Goal: Task Accomplishment & Management: Use online tool/utility

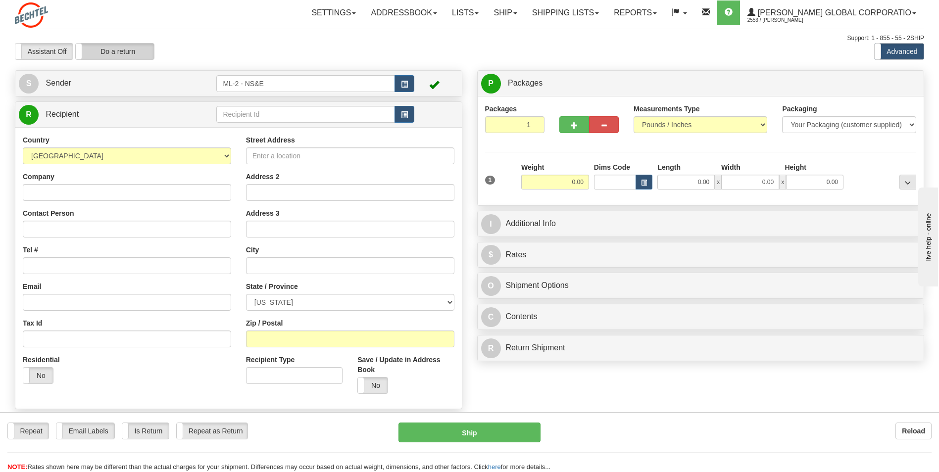
click at [116, 48] on label "Do a return" at bounding box center [115, 52] width 78 height 16
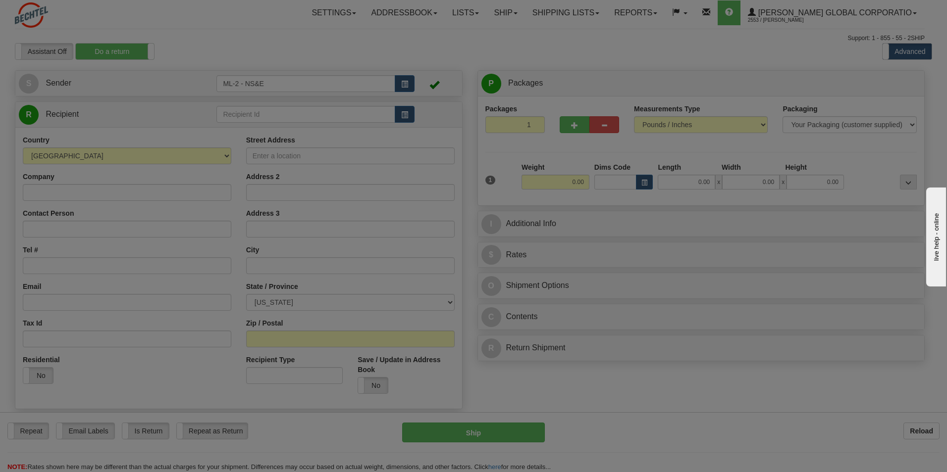
type input "ML-2 - NS&E"
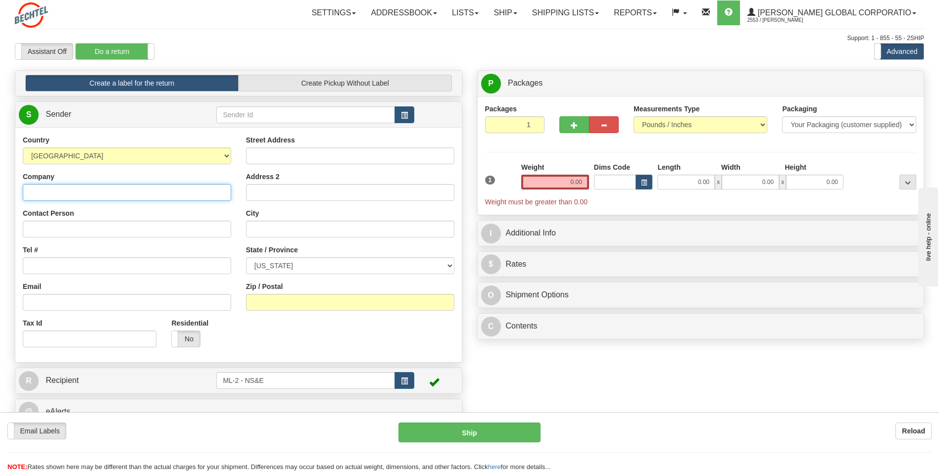
click at [45, 193] on input "Company" at bounding box center [127, 192] width 208 height 17
click at [79, 192] on input "Company" at bounding box center [127, 192] width 208 height 17
type input "[PERSON_NAME] National"
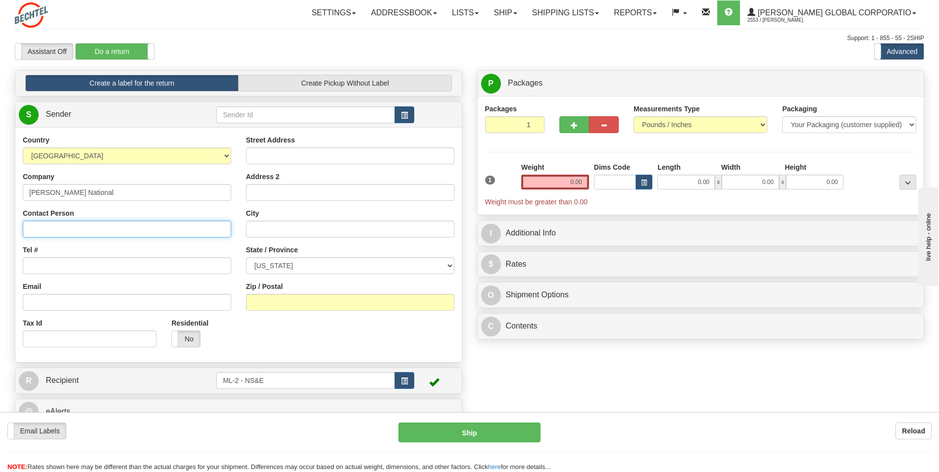
click at [30, 229] on input "Contact Person" at bounding box center [127, 229] width 208 height 17
type input "[PERSON_NAME]"
click at [46, 261] on input "Tel #" at bounding box center [127, 265] width 208 height 17
type input "[PHONE_NUMBER]"
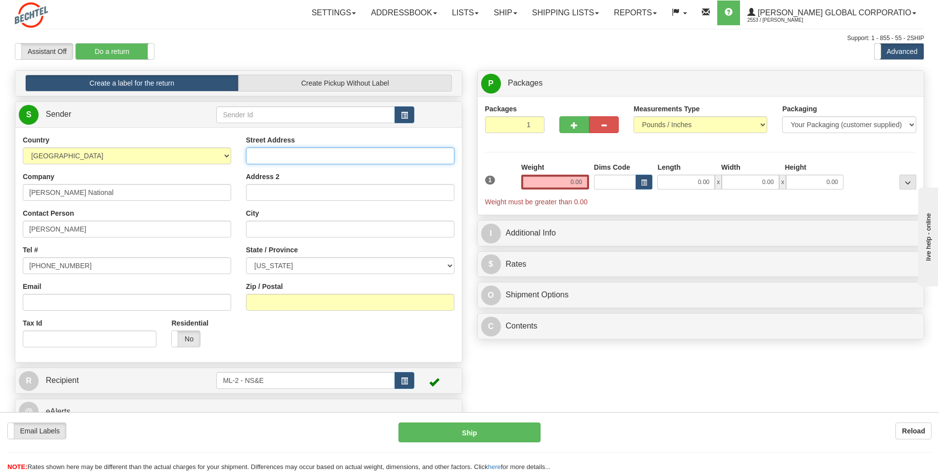
click at [275, 153] on input "Street Address" at bounding box center [350, 156] width 208 height 17
type input "[STREET_ADDRESS]"
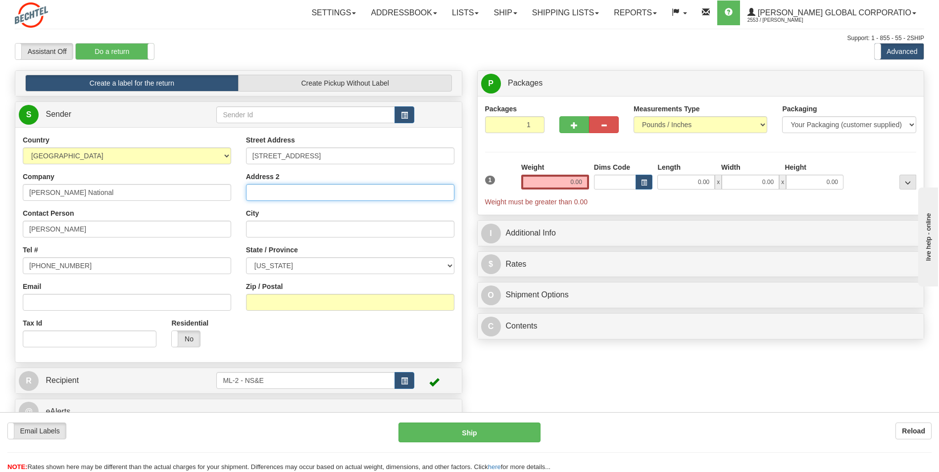
click at [260, 191] on input "Address 2" at bounding box center [350, 192] width 208 height 17
type input "Apt 1306"
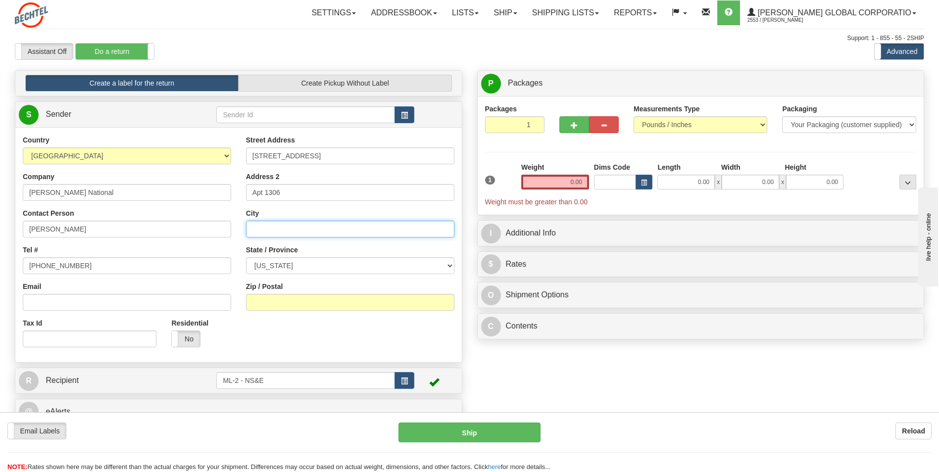
click at [268, 229] on input "City" at bounding box center [350, 229] width 208 height 17
type input "[US_STATE][GEOGRAPHIC_DATA]"
click at [450, 264] on select "[US_STATE] [US_STATE] [US_STATE] [US_STATE] Armed Forces America Armed Forces E…" at bounding box center [350, 265] width 208 height 17
select select "ID"
click at [246, 257] on select "[US_STATE] [US_STATE] [US_STATE] [US_STATE] Armed Forces America Armed Forces E…" at bounding box center [350, 265] width 208 height 17
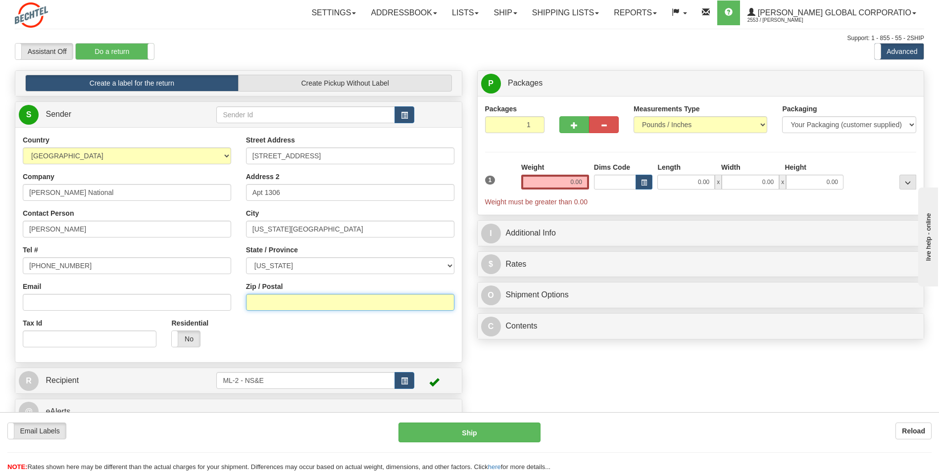
click at [303, 300] on input "Zip / Postal" at bounding box center [350, 302] width 208 height 17
type input "83404"
click at [239, 338] on div "Country [GEOGRAPHIC_DATA] [GEOGRAPHIC_DATA] [GEOGRAPHIC_DATA] [GEOGRAPHIC_DATA]…" at bounding box center [238, 245] width 447 height 220
click at [580, 183] on input "0.00" at bounding box center [555, 182] width 68 height 15
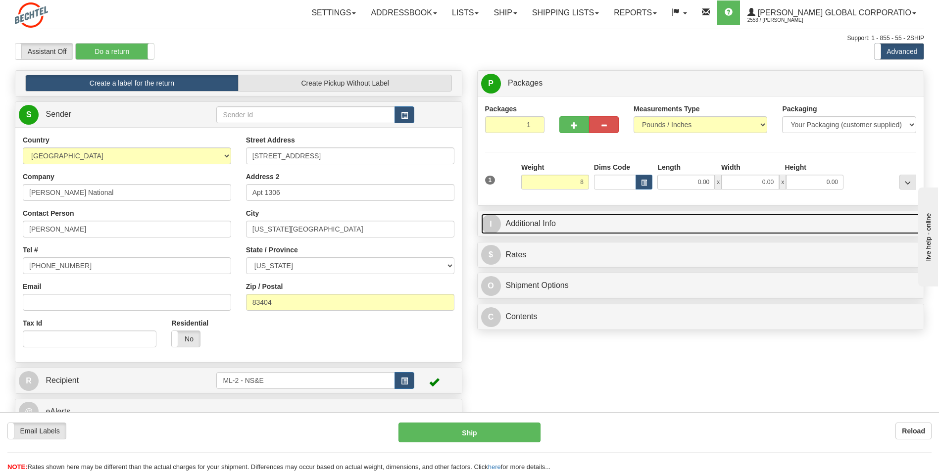
type input "8.00"
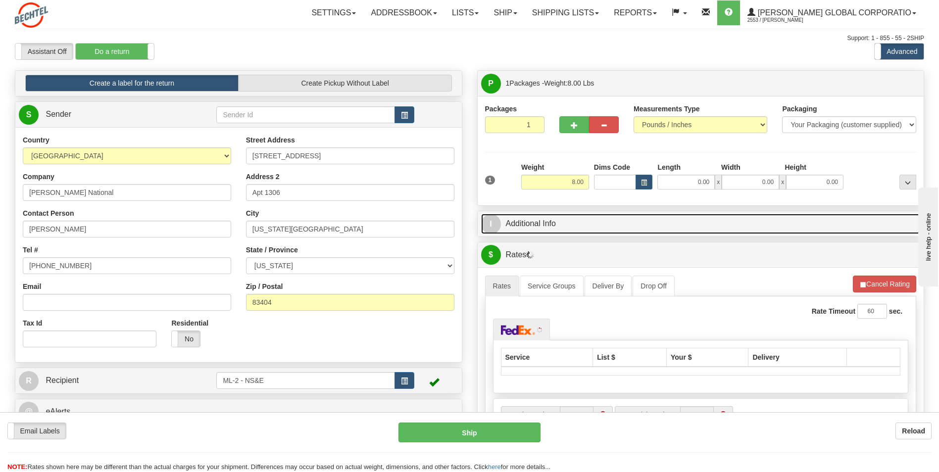
click at [560, 222] on link "I Additional Info" at bounding box center [701, 224] width 440 height 20
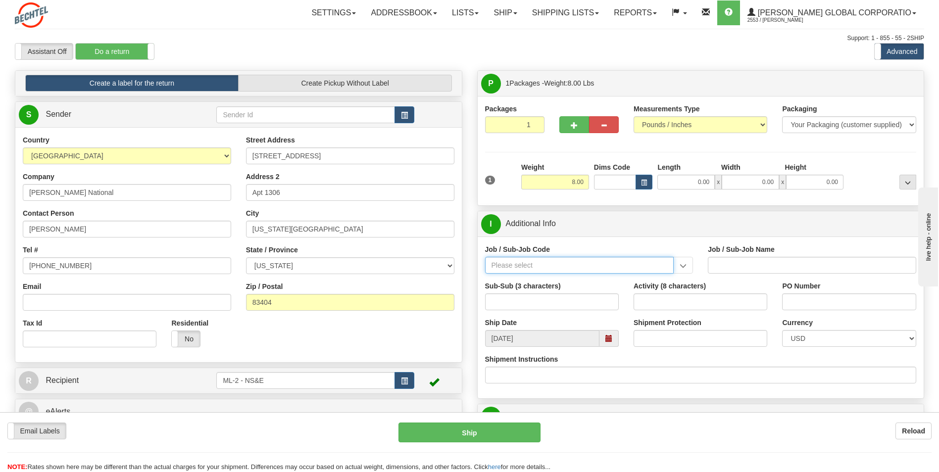
click at [594, 262] on input "Job / Sub-Job Code" at bounding box center [579, 265] width 189 height 17
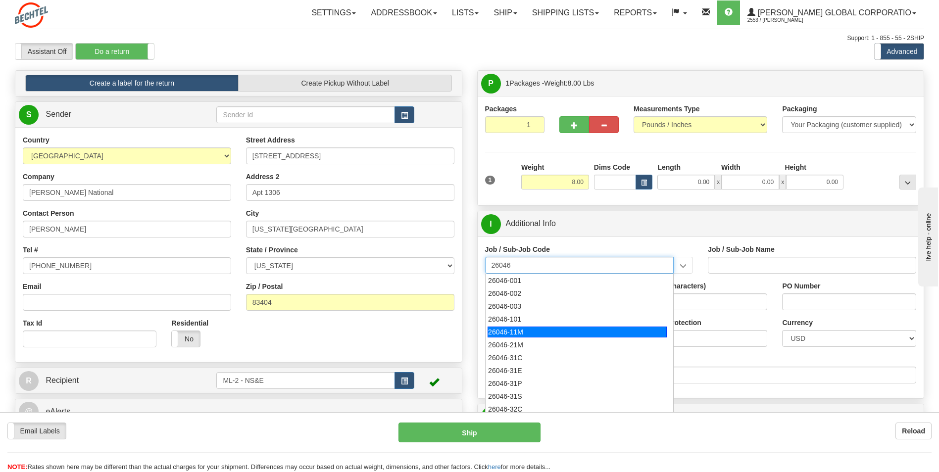
click at [535, 327] on div "26046-11M" at bounding box center [577, 332] width 179 height 11
type input "26046-11M"
type input "MOBILE LAUNCHER 2 - PROJECT MANAGEMENT"
type input "26046-11M"
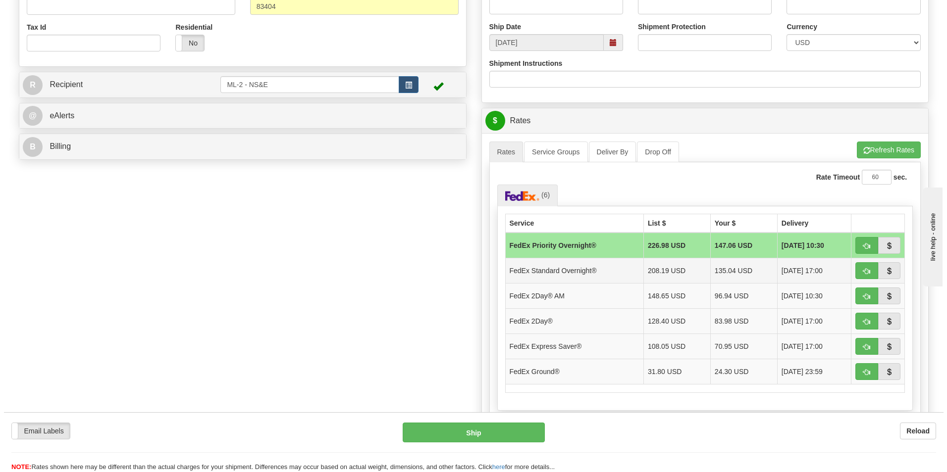
scroll to position [297, 0]
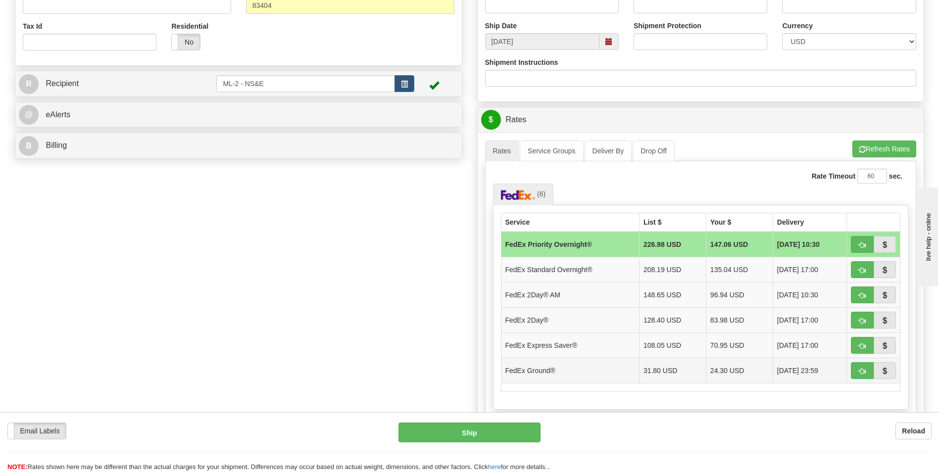
click at [730, 367] on td "24.30 USD" at bounding box center [739, 370] width 67 height 25
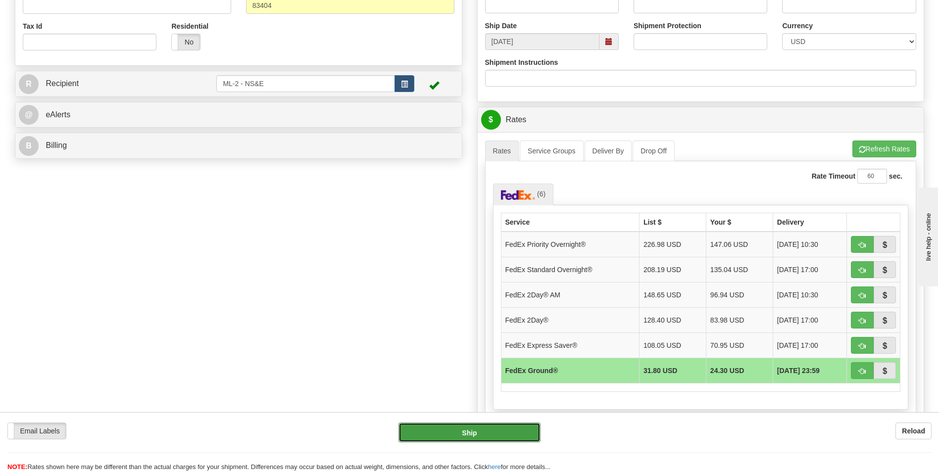
click at [474, 430] on button "Ship" at bounding box center [470, 433] width 142 height 20
type input "92"
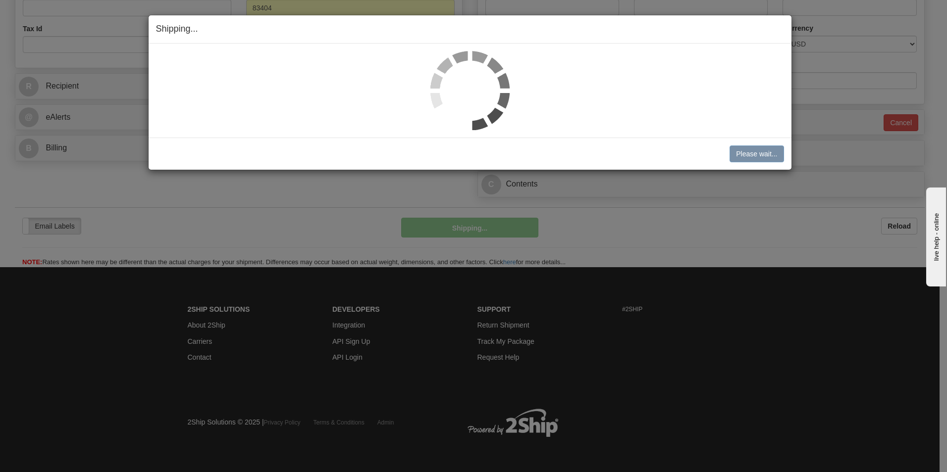
scroll to position [290, 0]
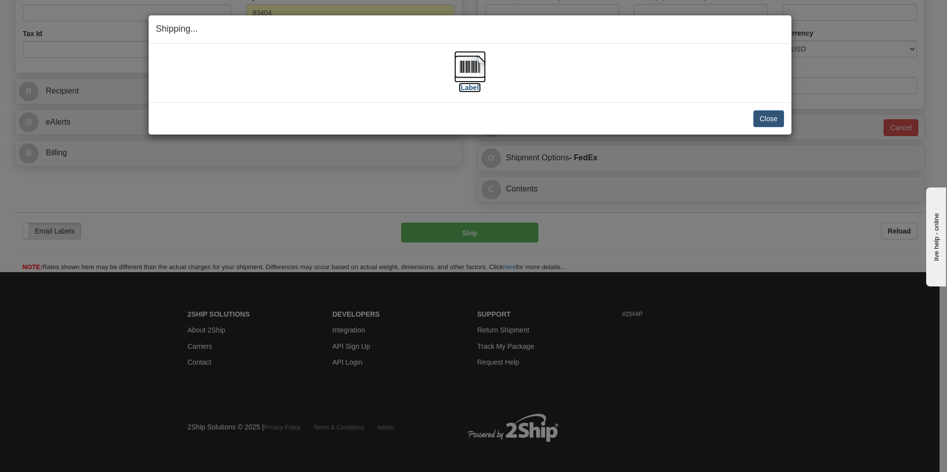
click at [470, 87] on label "[Label]" at bounding box center [469, 88] width 23 height 10
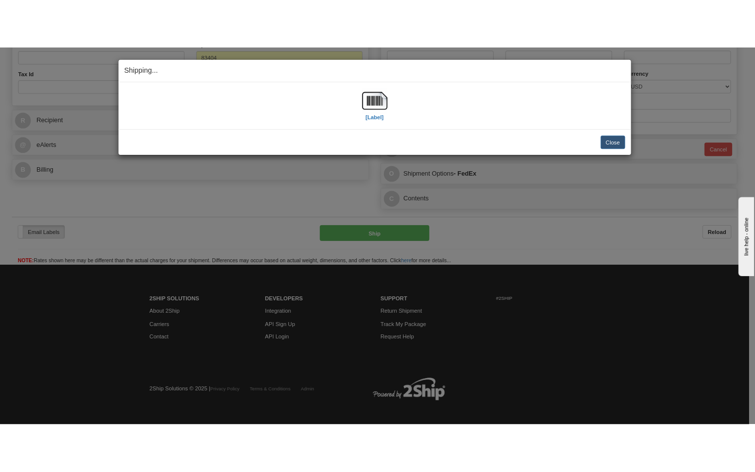
scroll to position [312, 0]
